Goal: Book appointment/travel/reservation

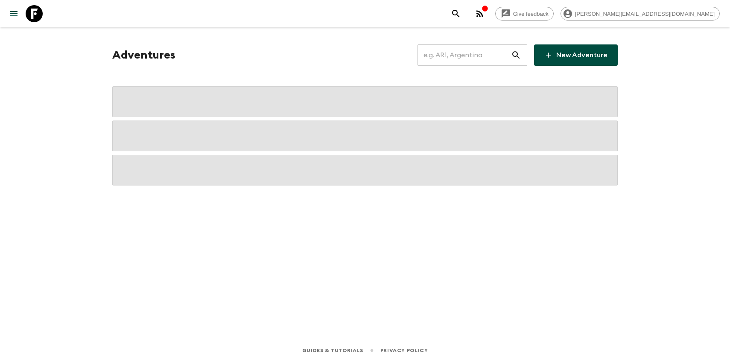
click at [470, 56] on input "text" at bounding box center [465, 55] width 94 height 24
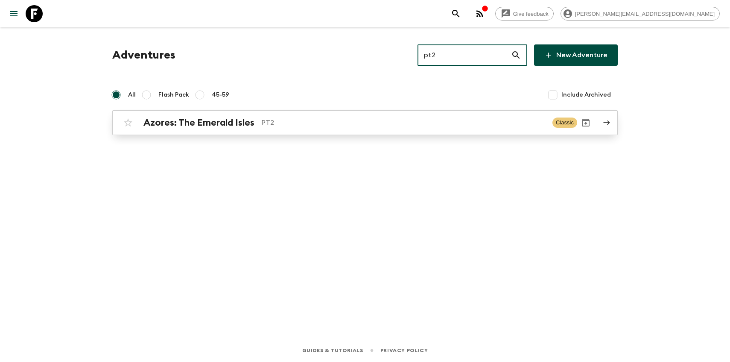
type input "pt2"
click at [289, 123] on p "PT2" at bounding box center [403, 122] width 284 height 10
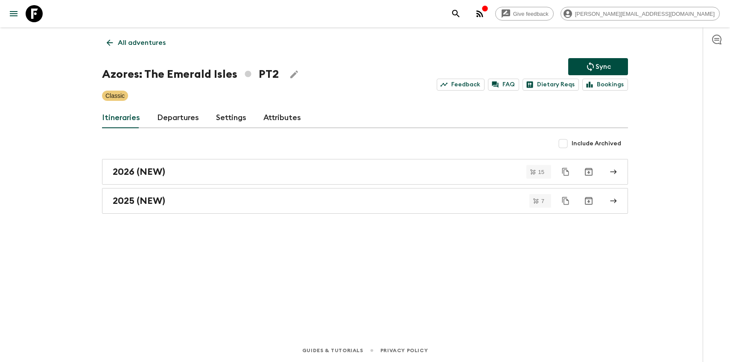
click at [163, 123] on link "Departures" at bounding box center [178, 118] width 42 height 20
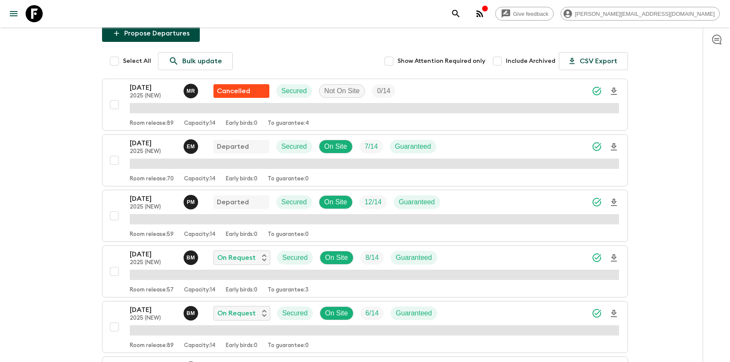
scroll to position [140, 0]
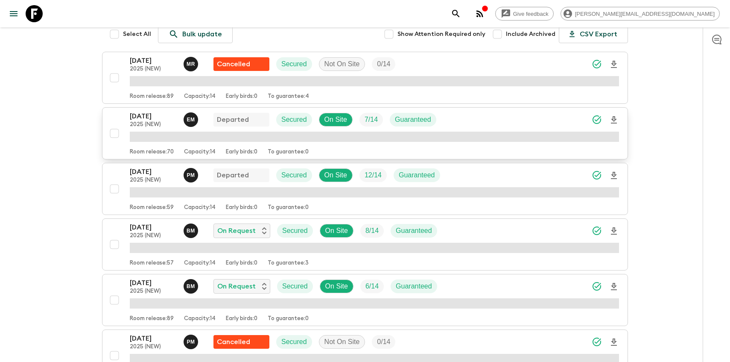
click at [128, 122] on div "[DATE] 2025 (NEW) E M Departed Secured On Site 7 / 14 Guaranteed Room release: …" at bounding box center [362, 133] width 513 height 44
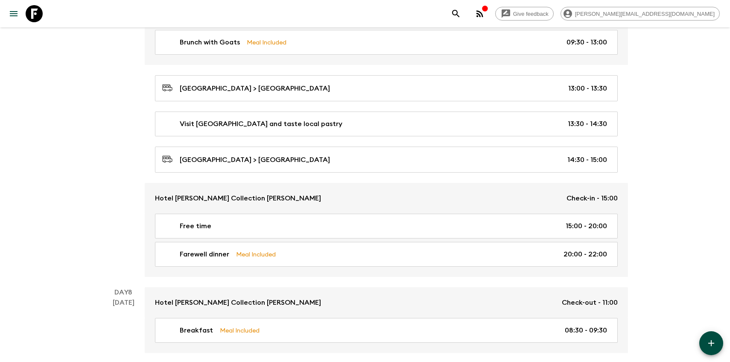
scroll to position [1714, 0]
